Goal: Find specific page/section: Find specific page/section

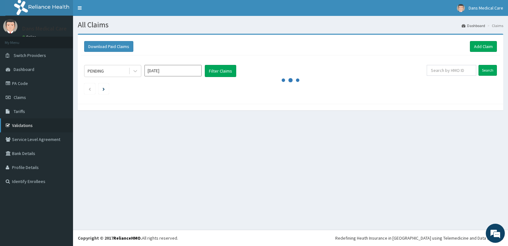
click at [24, 123] on link "Validations" at bounding box center [36, 125] width 73 height 14
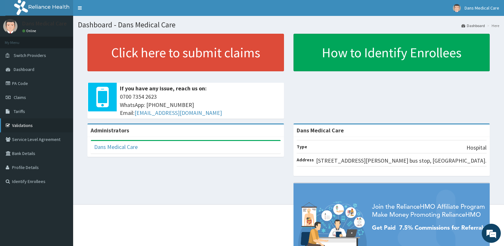
click at [22, 127] on link "Validations" at bounding box center [36, 125] width 73 height 14
click at [50, 127] on link "Validations" at bounding box center [36, 125] width 73 height 14
